Goal: Contribute content: Add original content to the website for others to see

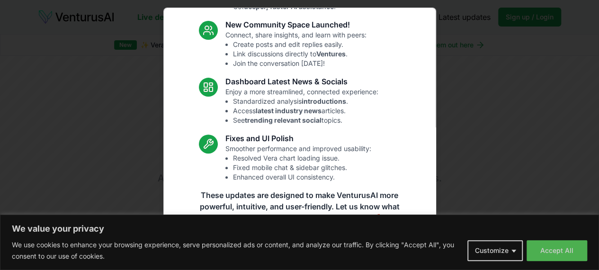
scroll to position [124, 0]
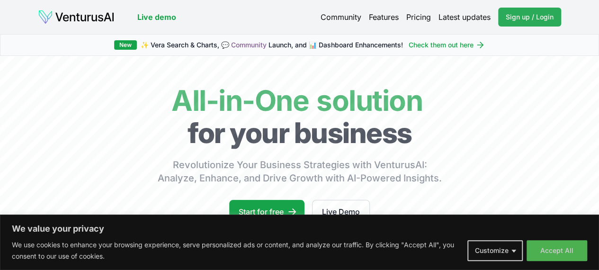
click at [526, 18] on span "Sign up / Login" at bounding box center [530, 16] width 48 height 9
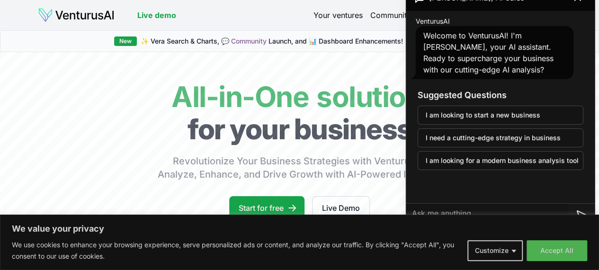
click at [184, 42] on span "✨ [PERSON_NAME] Search & Charts, 💬 Community Launch, and 📊 Dashboard Enhancemen…" at bounding box center [272, 40] width 262 height 9
click at [339, 21] on div "Your ventures Community Features Pricing Latest updates" at bounding box center [437, 15] width 248 height 13
click at [337, 15] on link "Your ventures" at bounding box center [337, 14] width 49 height 11
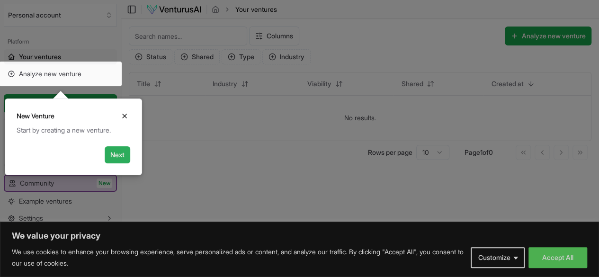
click at [124, 154] on button "Next" at bounding box center [118, 154] width 26 height 17
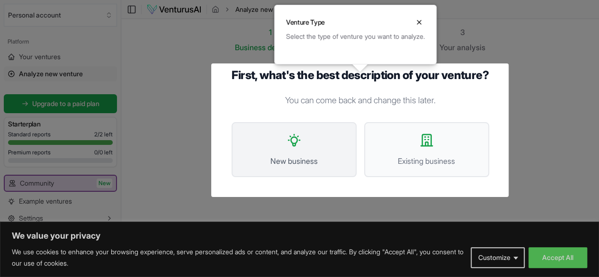
click at [268, 153] on button "New business" at bounding box center [293, 149] width 125 height 55
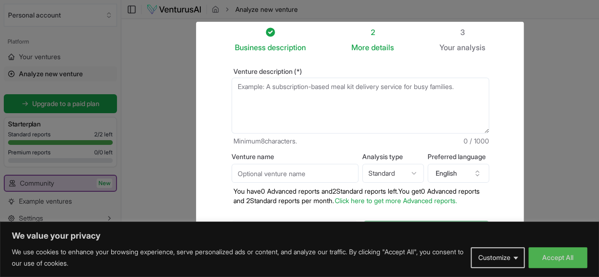
click at [231, 99] on textarea "Venture description (*)" at bounding box center [359, 106] width 257 height 56
type textarea "A textile company/store that mainly focuses on african prints"
click at [274, 173] on input "Venture name" at bounding box center [294, 173] width 127 height 19
type input "Dol Textiles"
click at [422, 173] on html "We value your privacy We use cookies to enhance your browsing experience, serve…" at bounding box center [299, 138] width 599 height 277
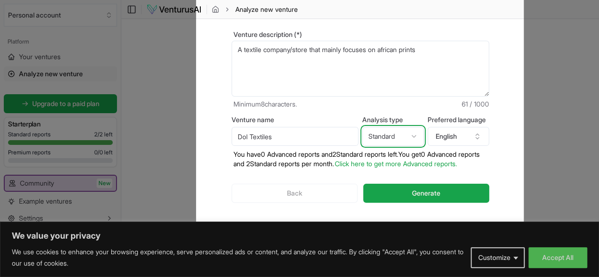
scroll to position [41, 0]
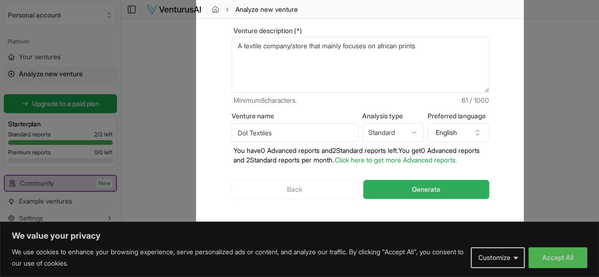
click at [435, 190] on span "Generate" at bounding box center [426, 189] width 28 height 9
